Goal: Transaction & Acquisition: Purchase product/service

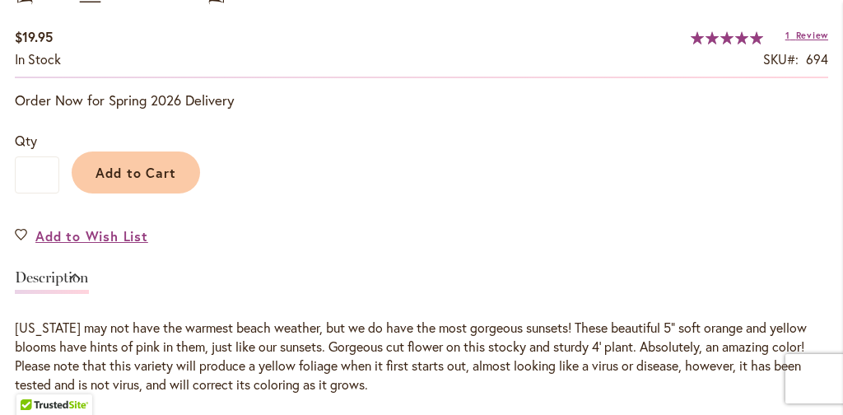
scroll to position [1137, 0]
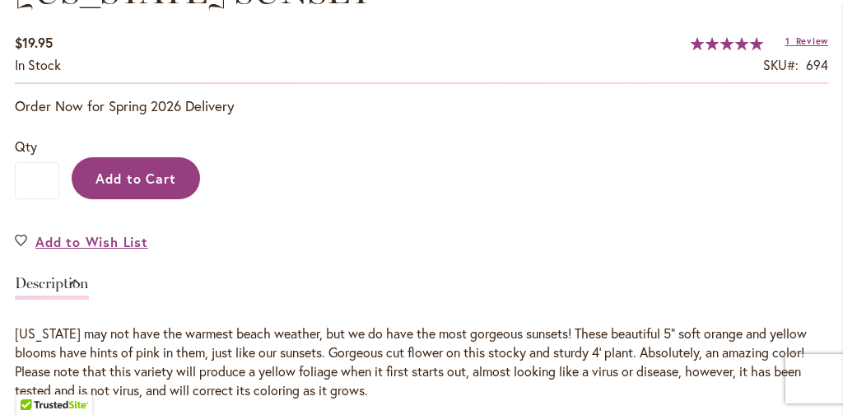
click at [142, 173] on span "Add to Cart" at bounding box center [135, 178] width 81 height 17
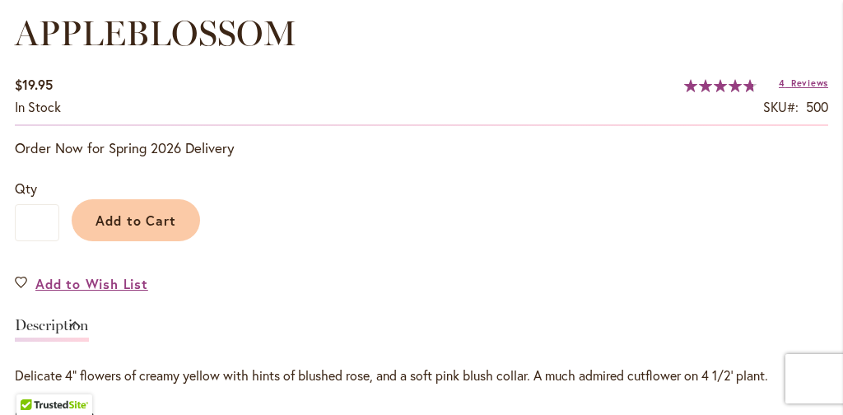
scroll to position [1091, 0]
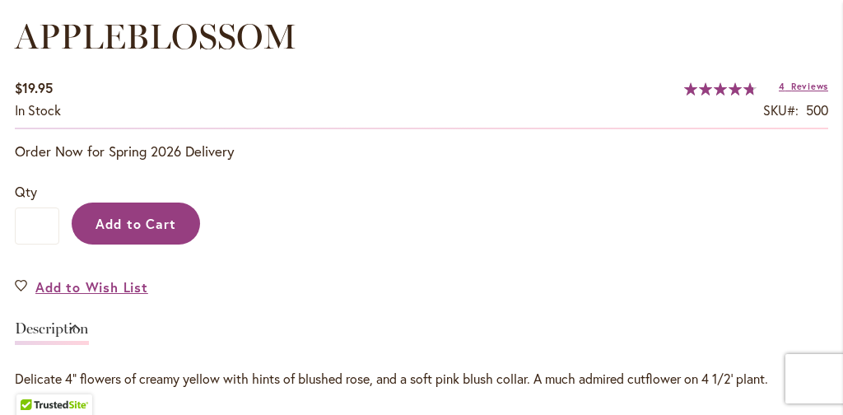
click at [143, 226] on span "Add to Cart" at bounding box center [135, 223] width 81 height 17
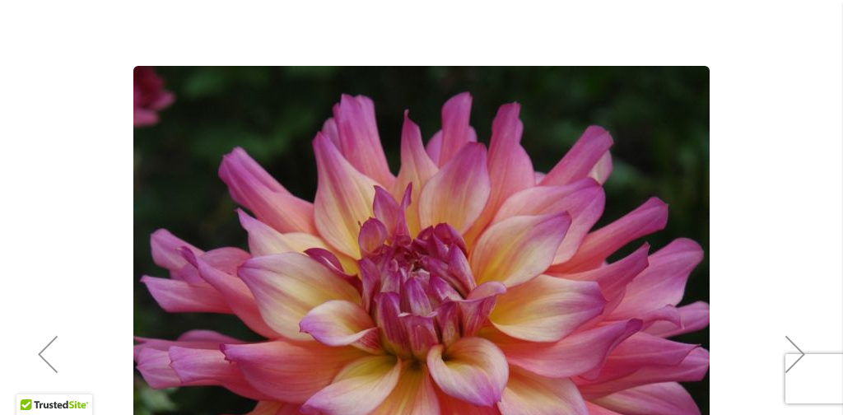
scroll to position [270, 0]
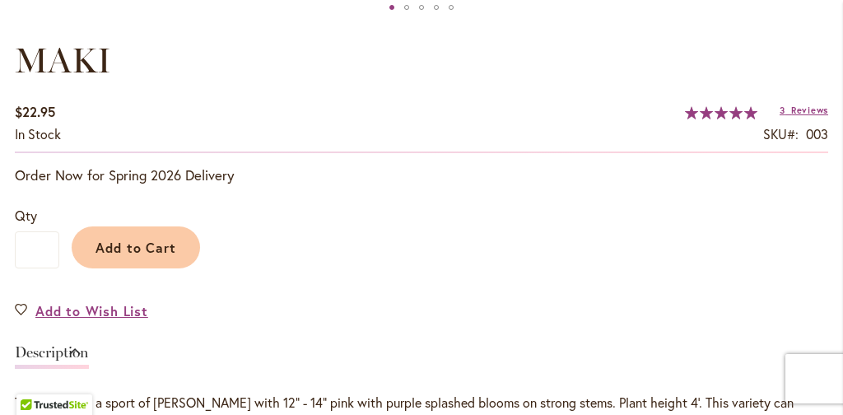
scroll to position [1084, 0]
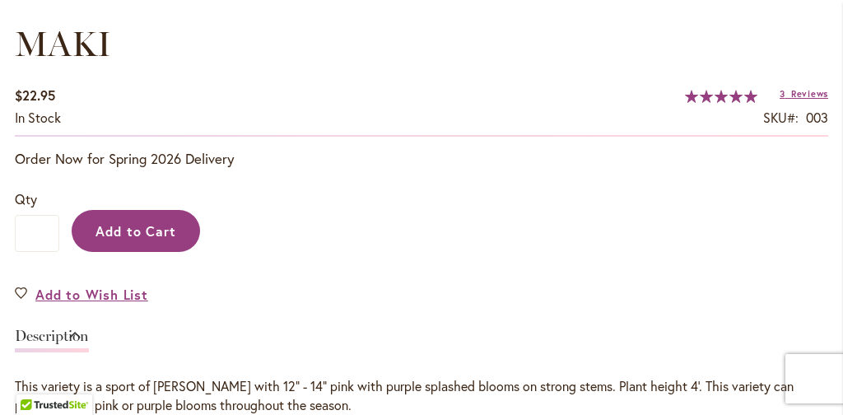
click at [124, 232] on span "Add to Cart" at bounding box center [135, 230] width 81 height 17
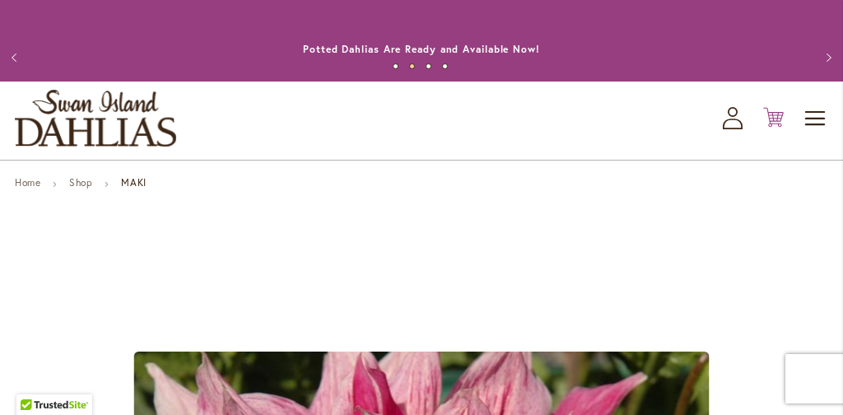
click at [773, 118] on icon at bounding box center [773, 118] width 21 height 20
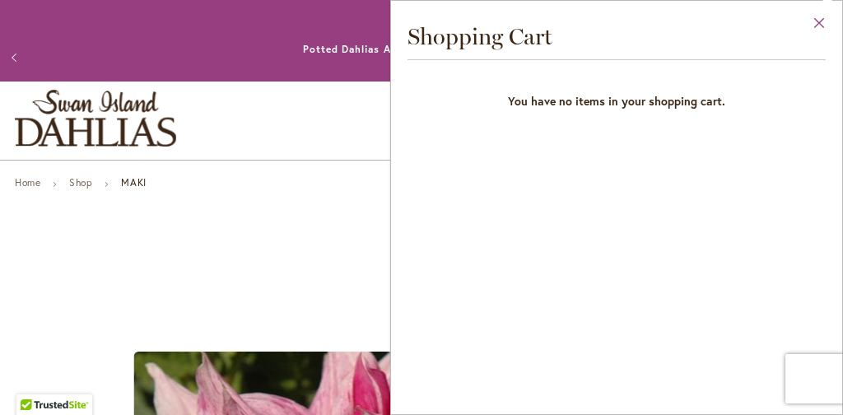
click at [817, 17] on button "Close" at bounding box center [819, 27] width 45 height 52
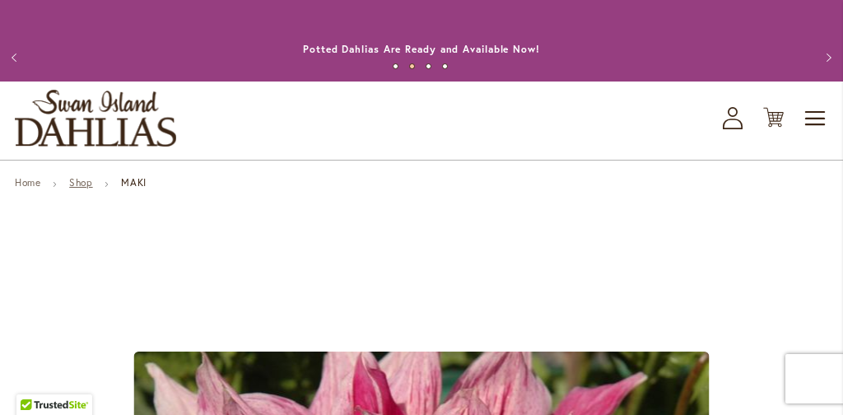
click at [81, 184] on link "Shop" at bounding box center [80, 182] width 23 height 12
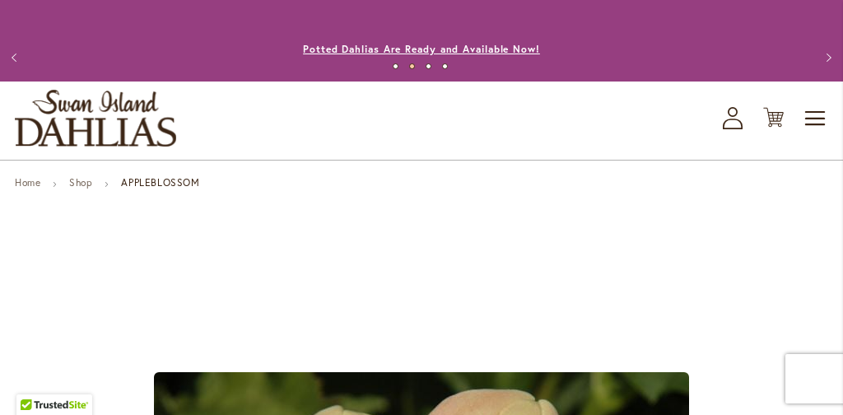
click at [439, 52] on link "Potted Dahlias Are Ready and Available Now!" at bounding box center [421, 49] width 237 height 12
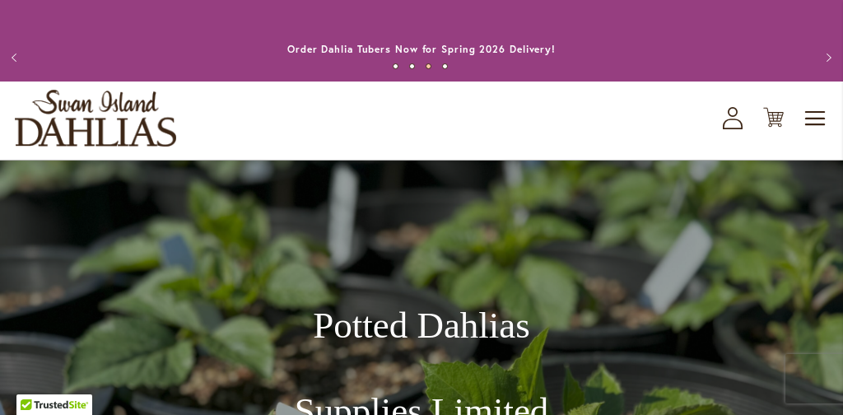
click at [101, 123] on img "store logo" at bounding box center [95, 118] width 161 height 57
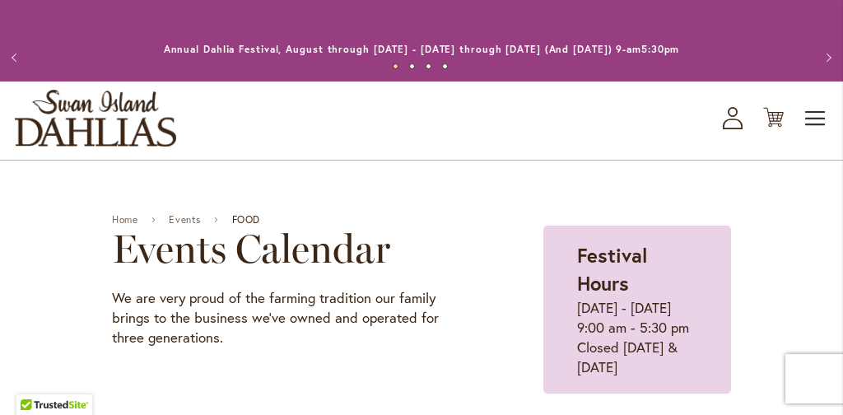
click at [820, 113] on span "Toggle Nav" at bounding box center [815, 118] width 25 height 33
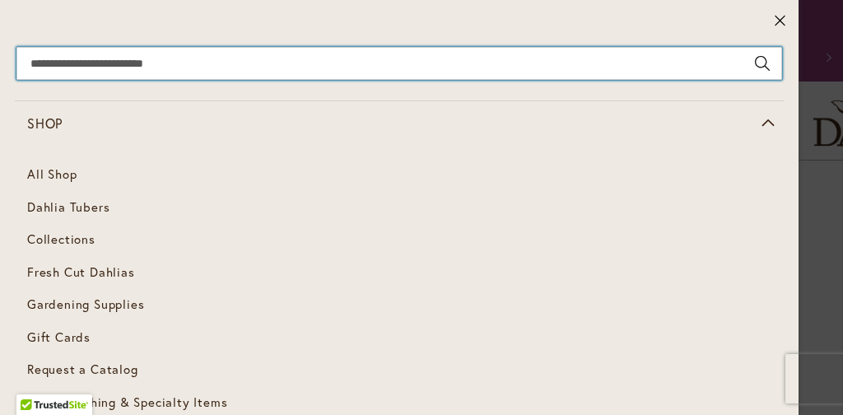
click at [149, 70] on input "Search" at bounding box center [398, 63] width 765 height 33
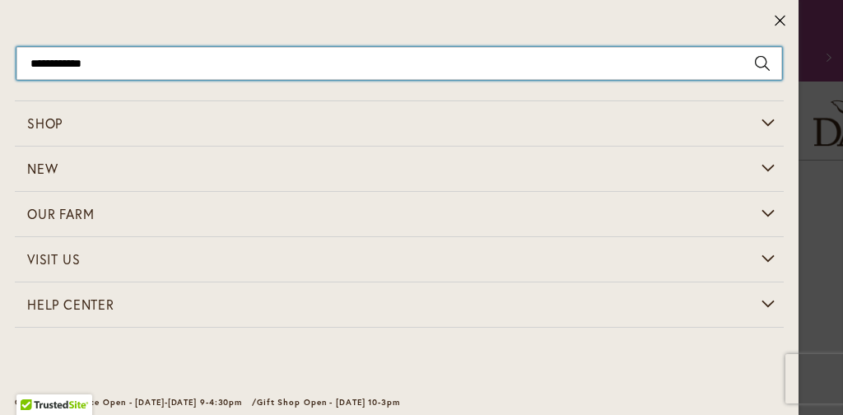
type input "**********"
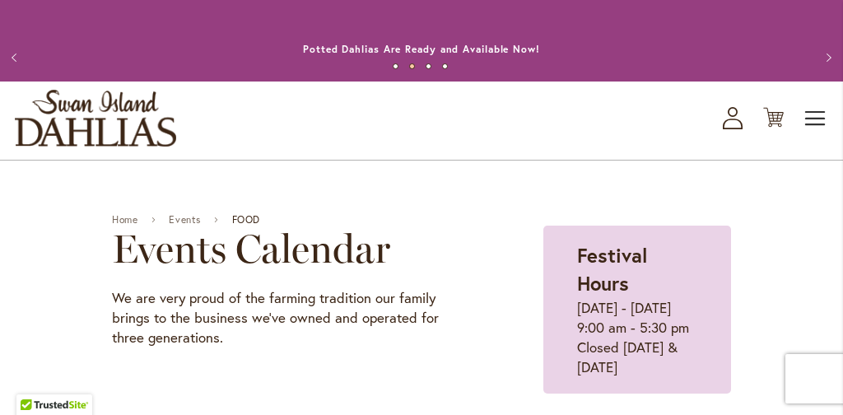
click at [816, 116] on span "Toggle Nav" at bounding box center [815, 118] width 25 height 33
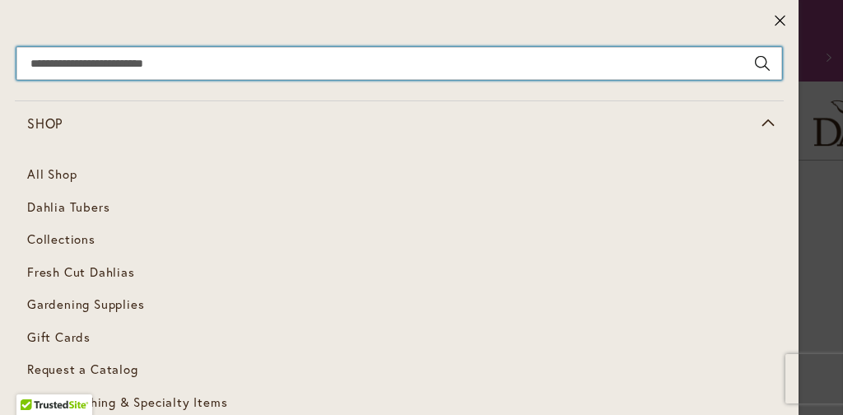
click at [283, 67] on input "Search" at bounding box center [398, 63] width 765 height 33
type input "**********"
